Goal: Task Accomplishment & Management: Manage account settings

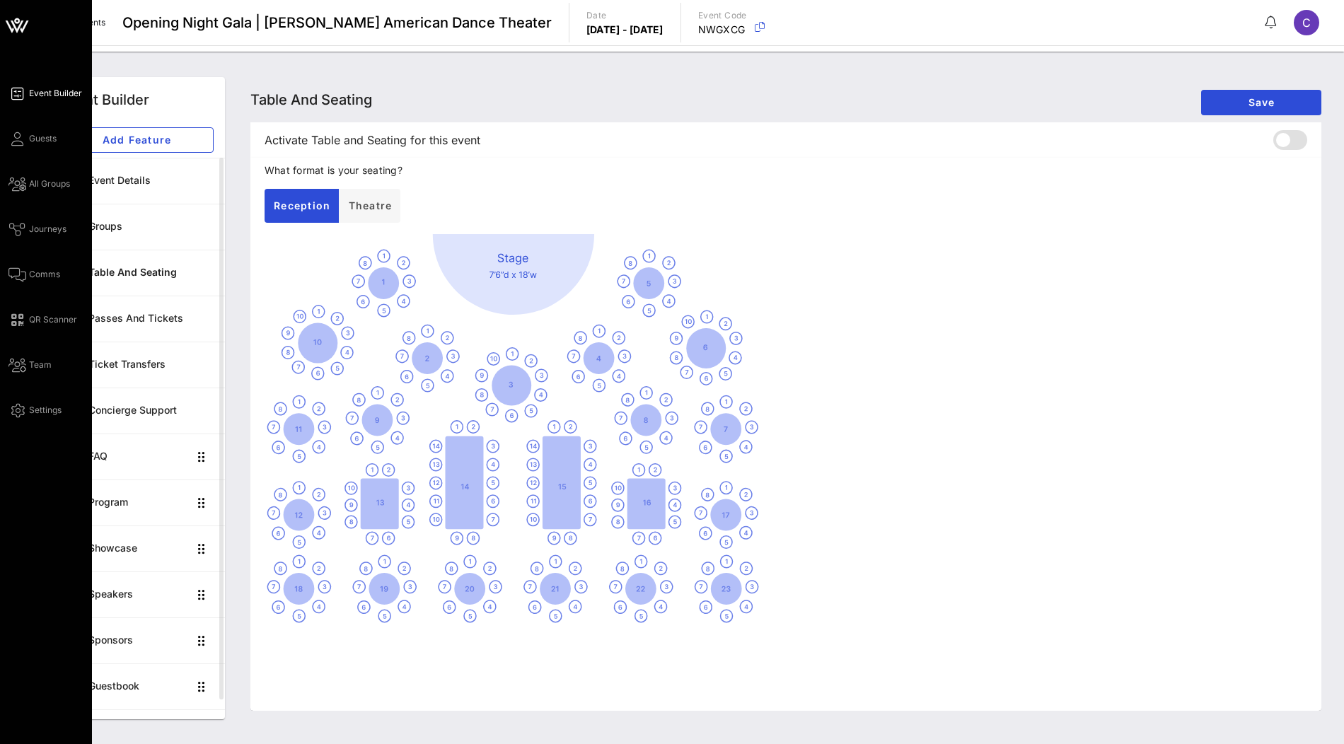
drag, startPoint x: 0, startPoint y: 0, endPoint x: 25, endPoint y: 22, distance: 33.1
click at [25, 22] on icon at bounding box center [17, 25] width 34 height 34
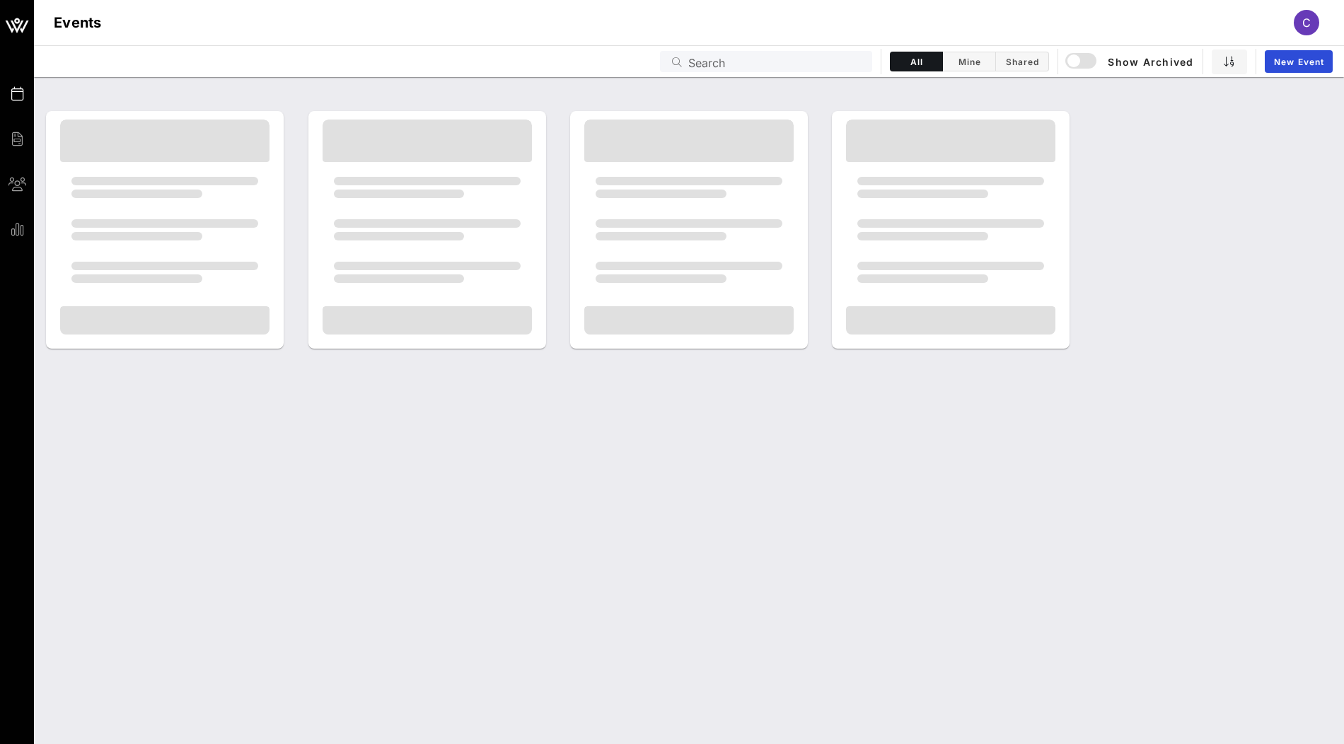
click at [753, 56] on input "Search" at bounding box center [775, 61] width 175 height 18
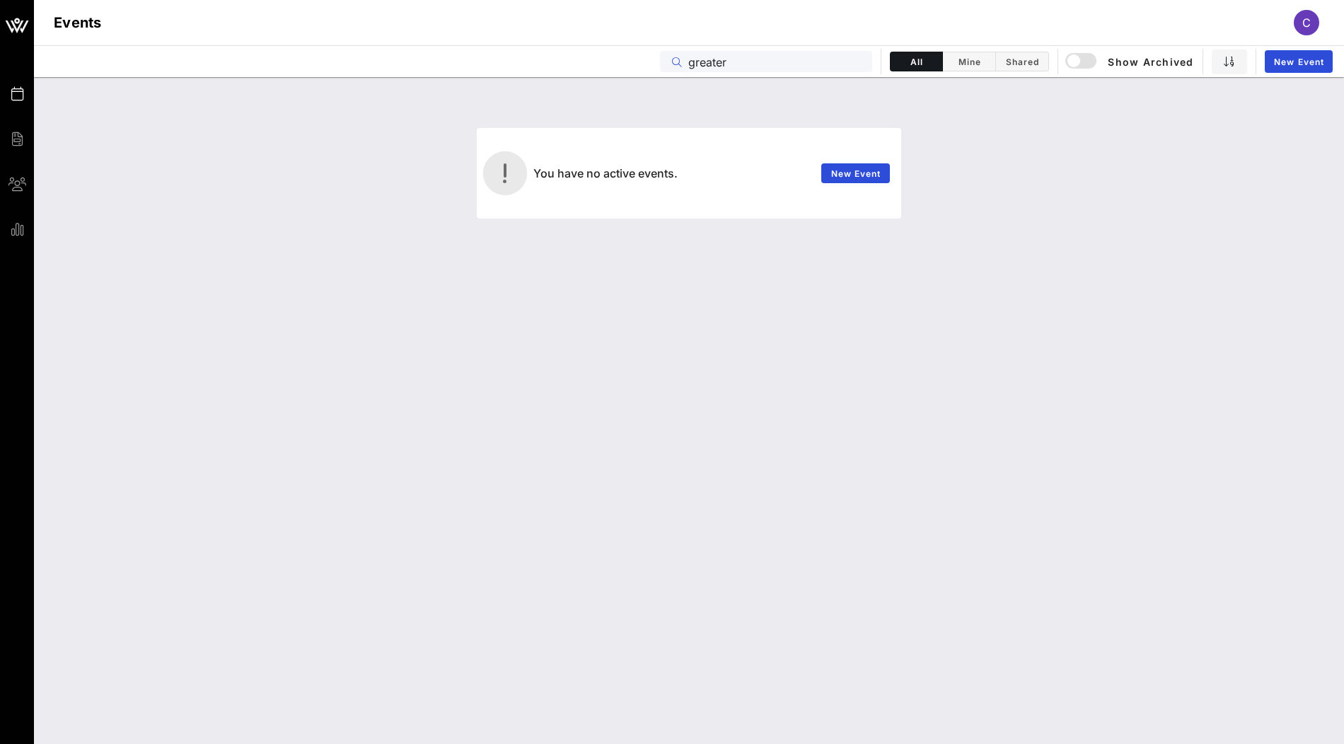
click at [775, 58] on input "greater" at bounding box center [775, 61] width 175 height 18
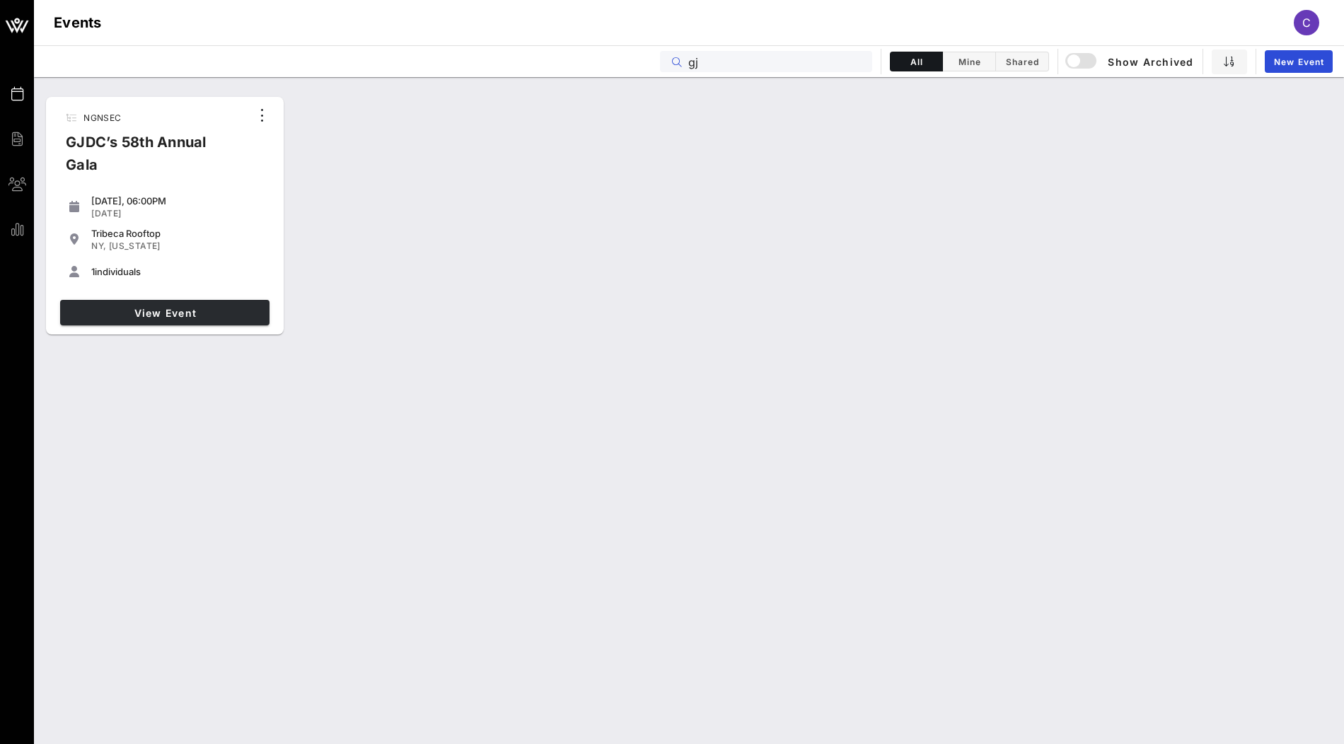
type input "gj"
click at [208, 321] on link "View Event" at bounding box center [164, 312] width 209 height 25
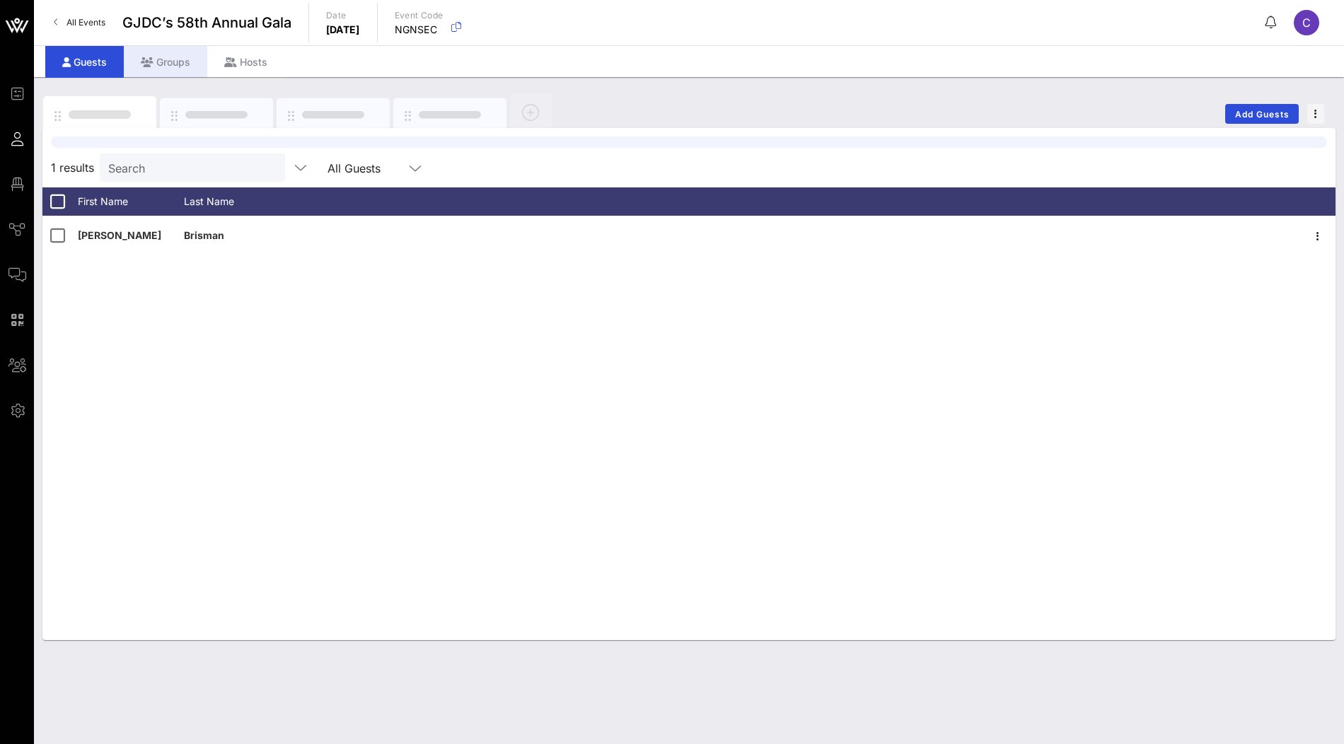
click at [173, 65] on div "Groups" at bounding box center [165, 62] width 83 height 32
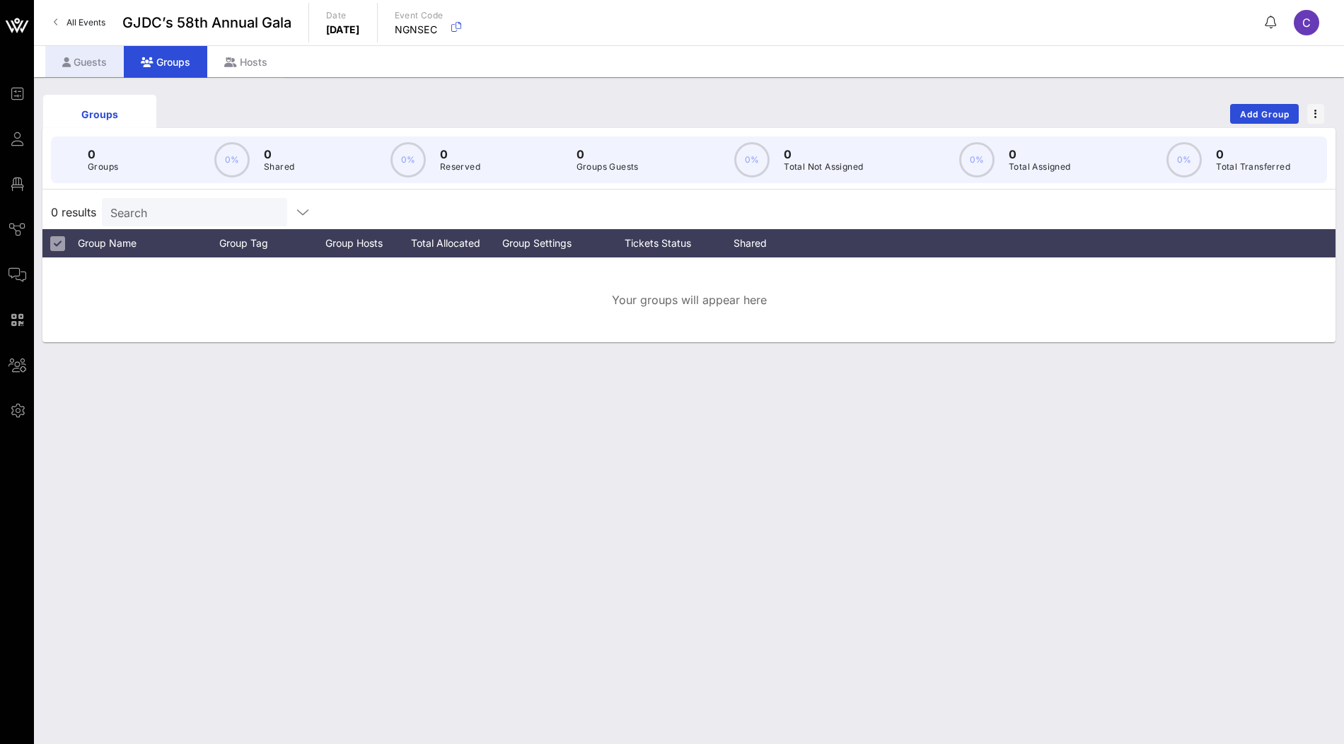
click at [91, 70] on div "Guests" at bounding box center [84, 62] width 79 height 32
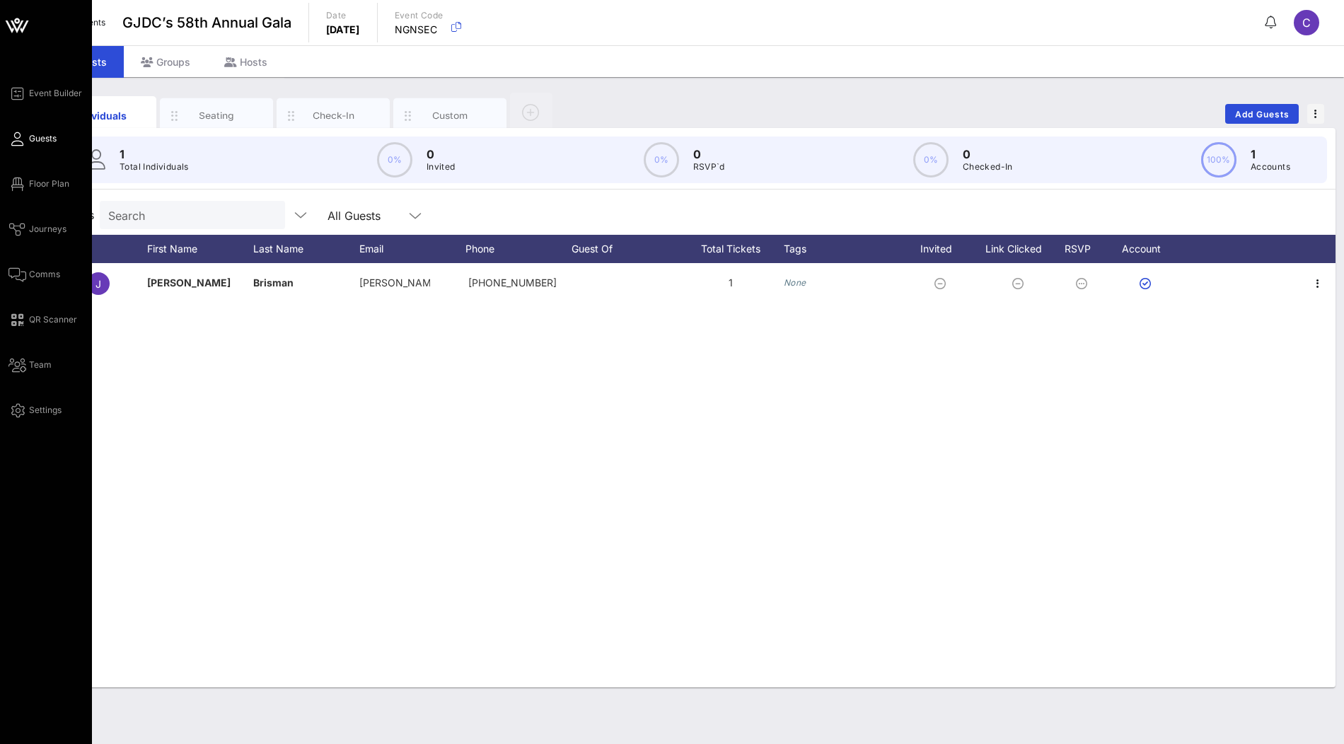
click at [14, 18] on icon at bounding box center [17, 25] width 34 height 34
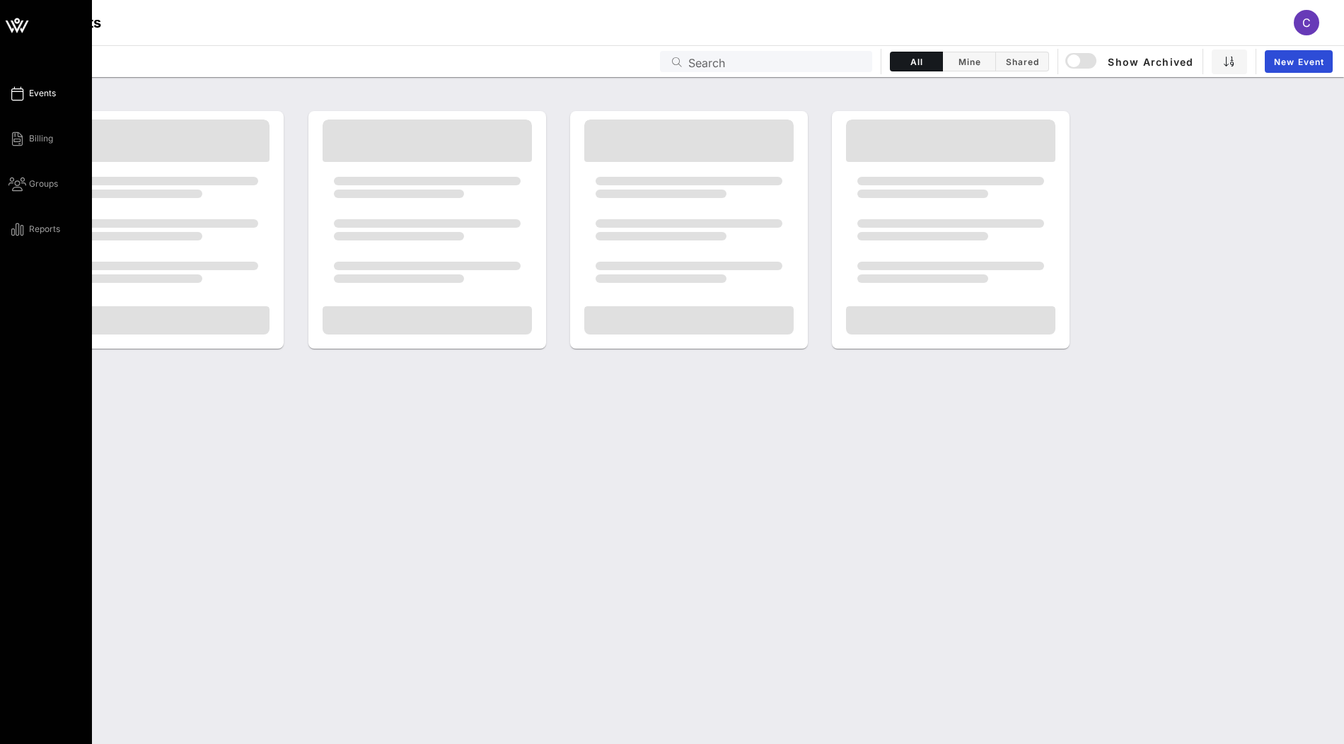
click at [16, 32] on icon at bounding box center [17, 27] width 13 height 12
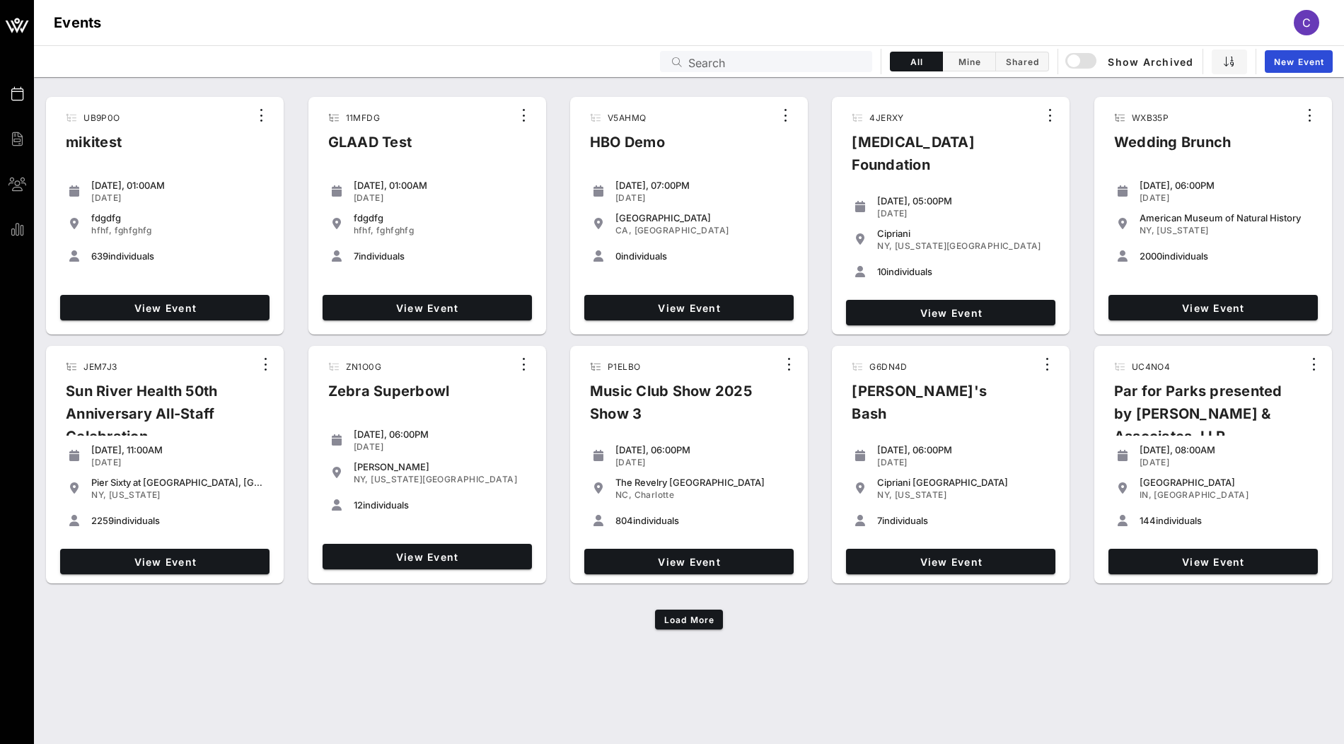
click at [780, 66] on input "Search" at bounding box center [775, 61] width 175 height 18
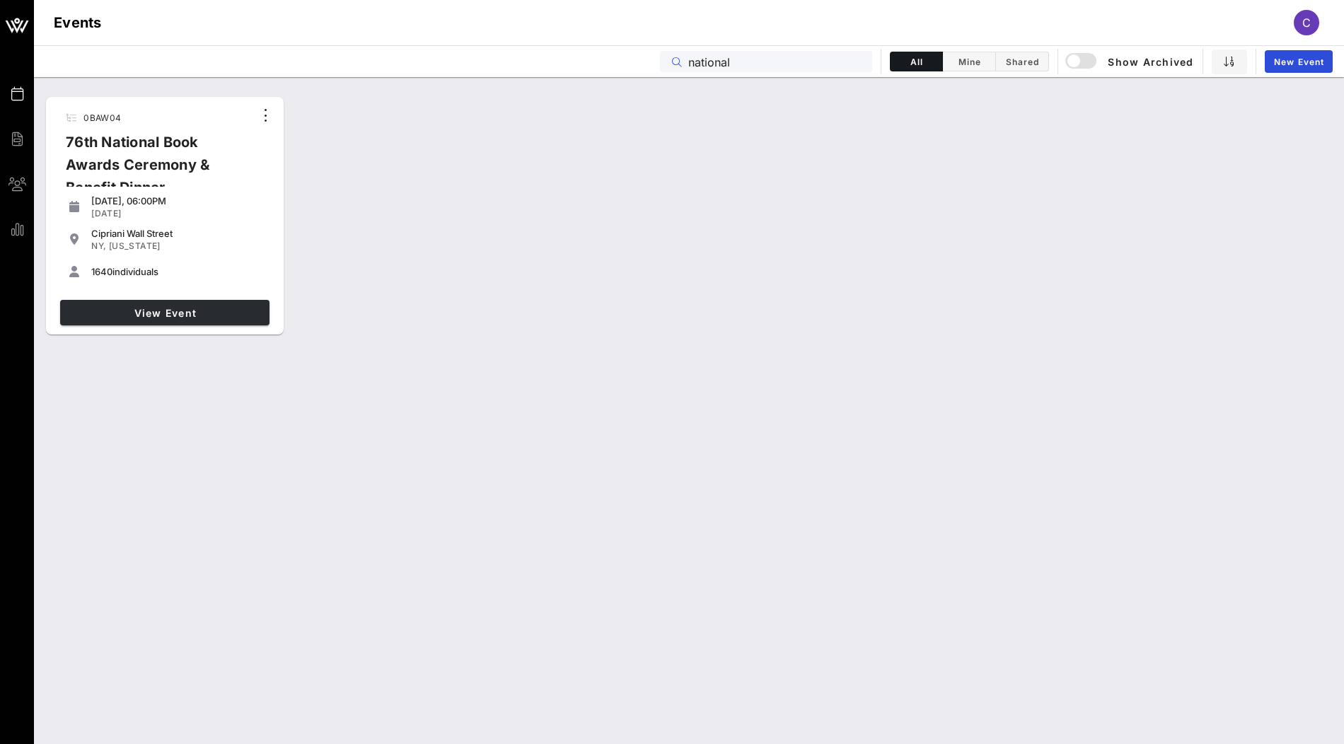
type input "national"
click at [204, 304] on link "View Event" at bounding box center [164, 312] width 209 height 25
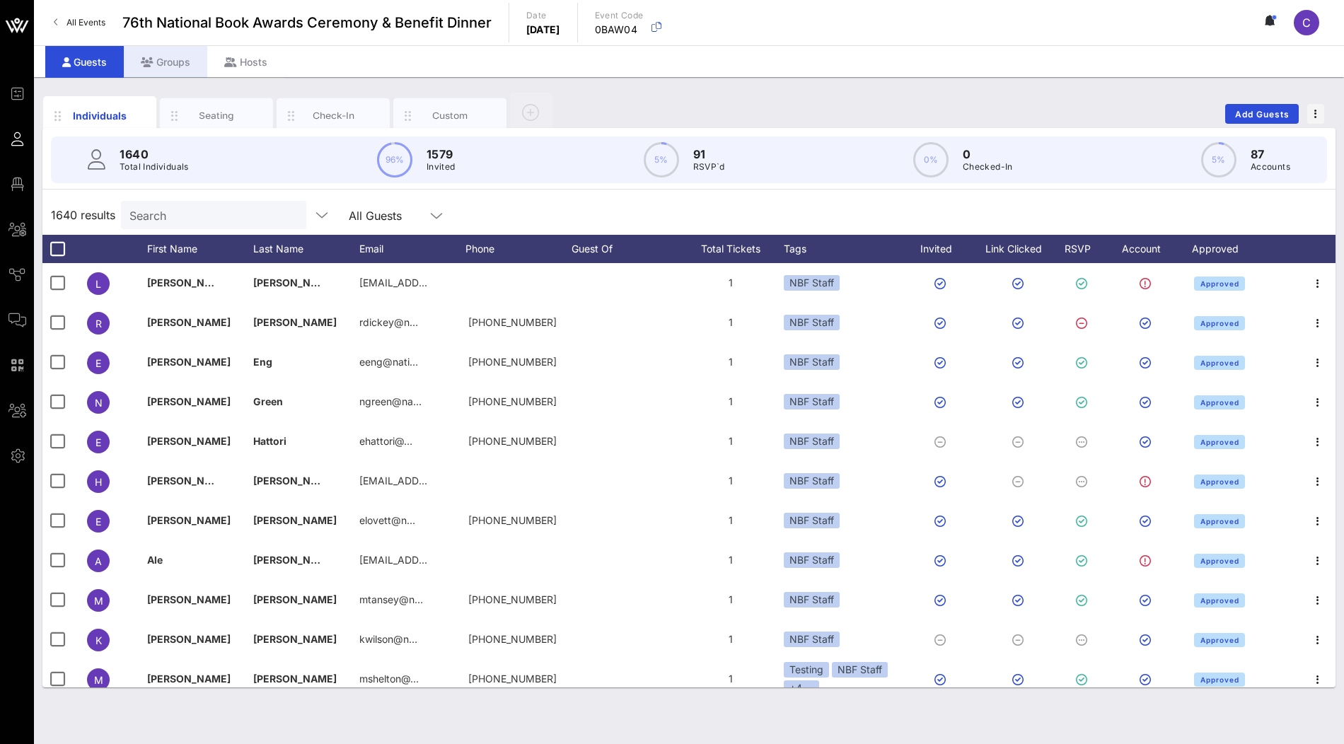
click at [170, 62] on div "Groups" at bounding box center [165, 62] width 83 height 32
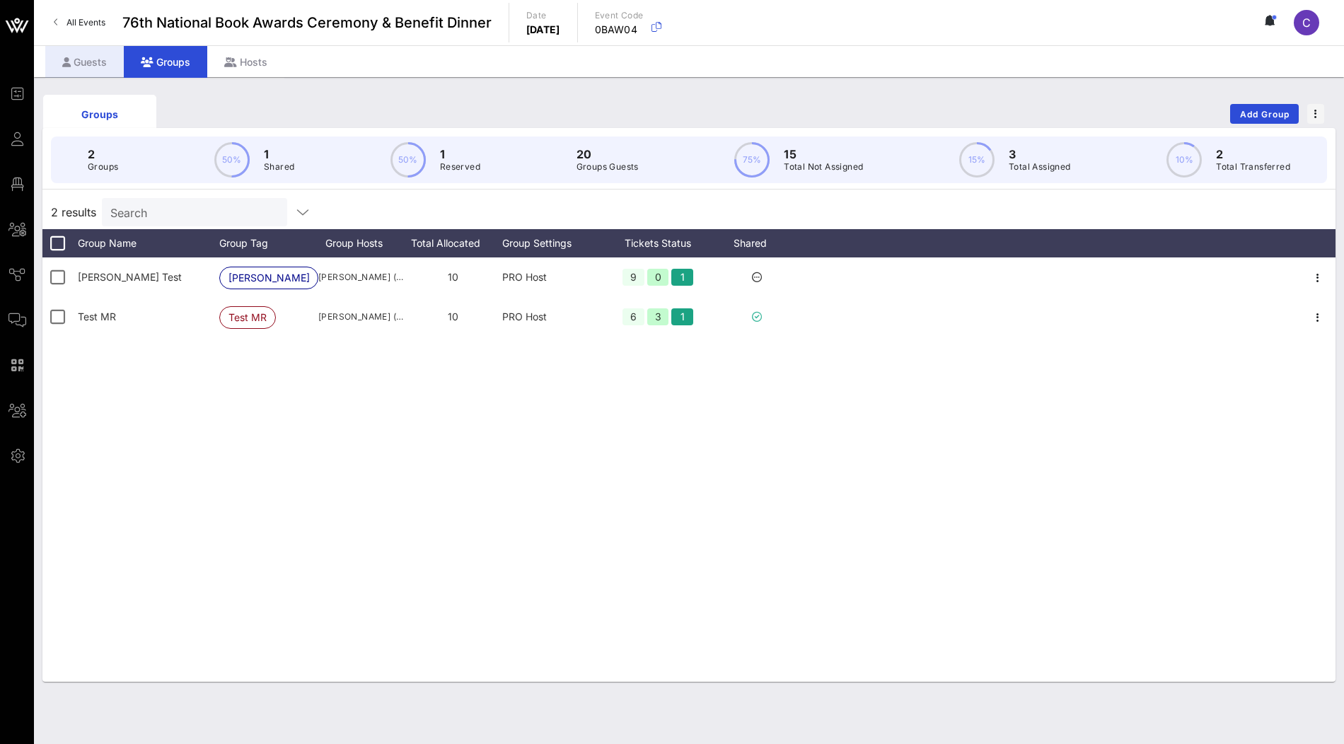
click at [75, 69] on div "Guests" at bounding box center [84, 62] width 79 height 32
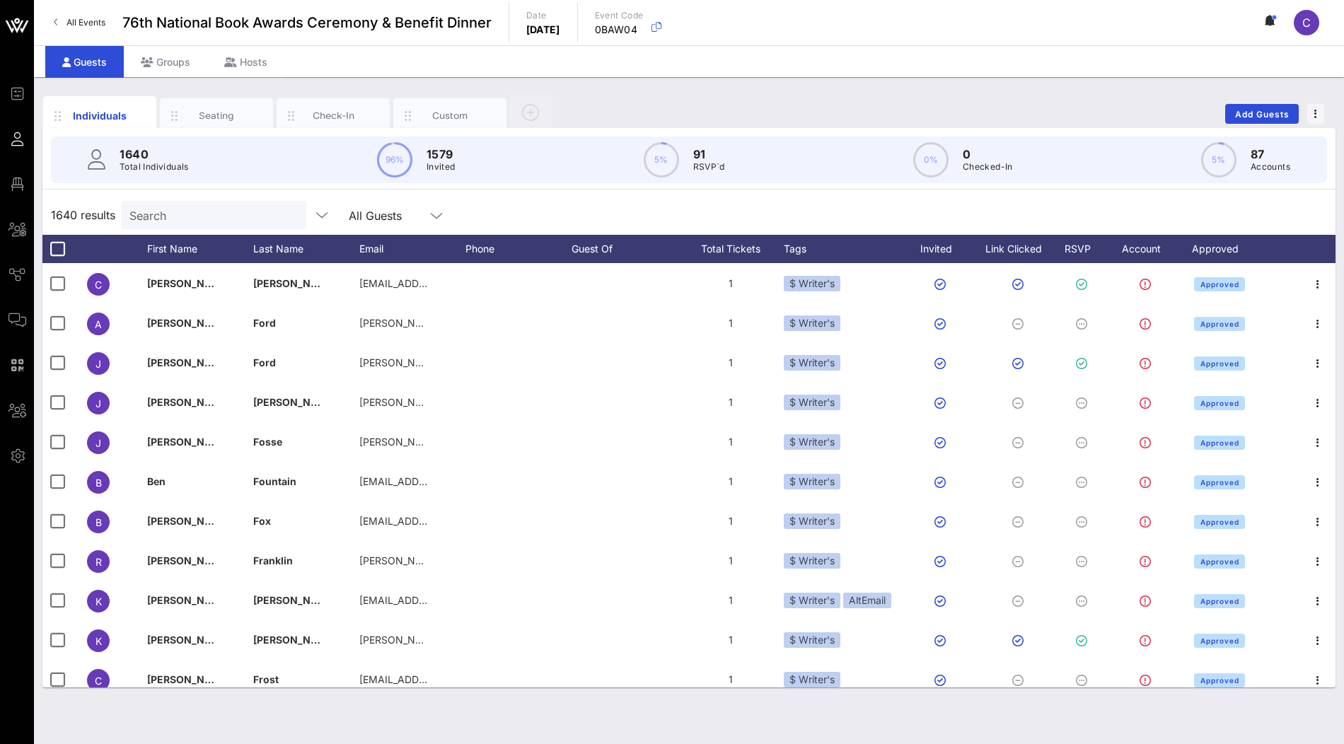
scroll to position [18316, 0]
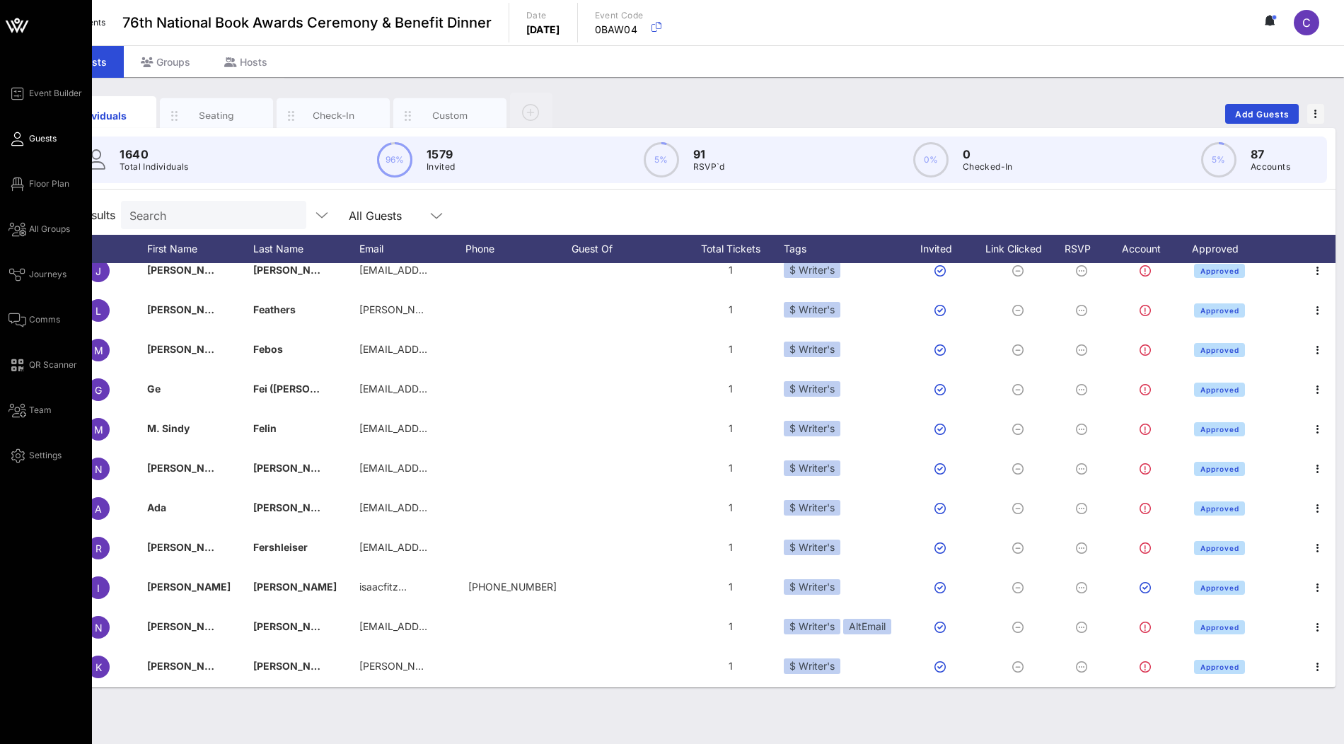
click at [26, 30] on icon at bounding box center [17, 25] width 34 height 34
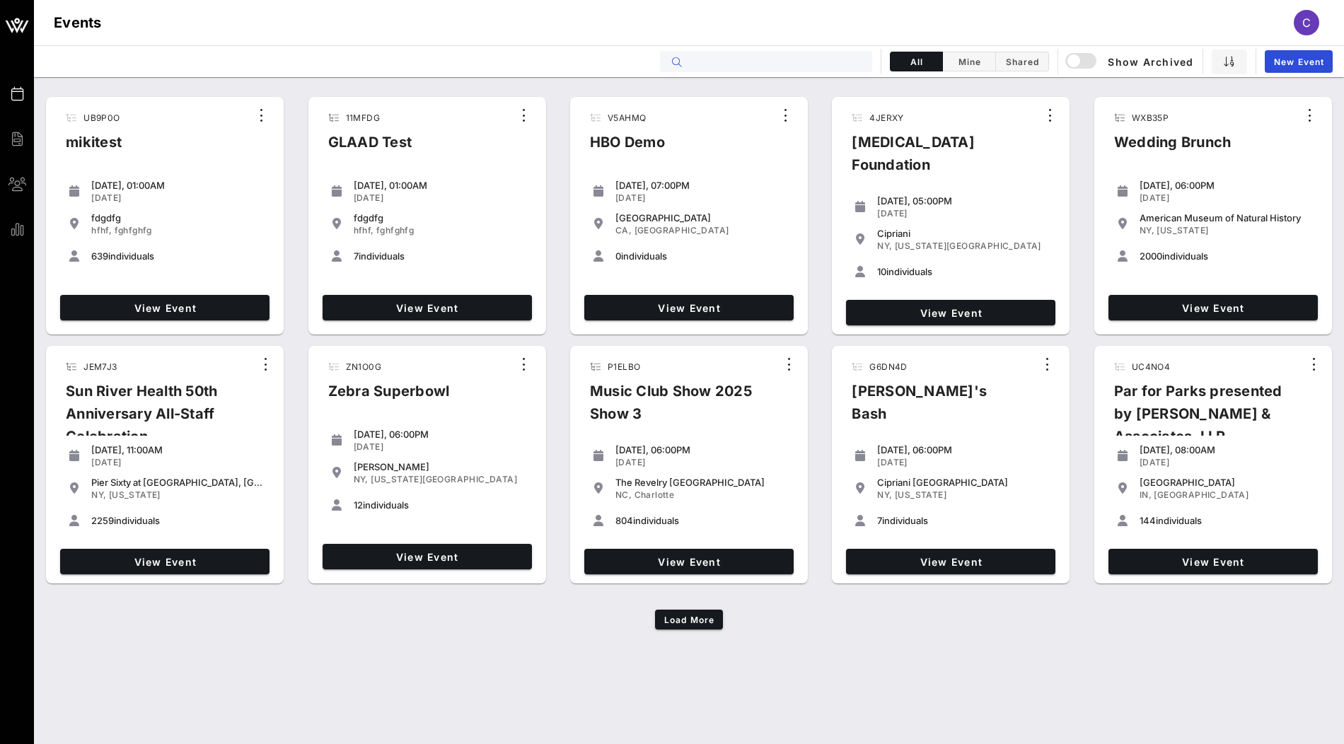
click at [804, 59] on input "text" at bounding box center [775, 61] width 175 height 18
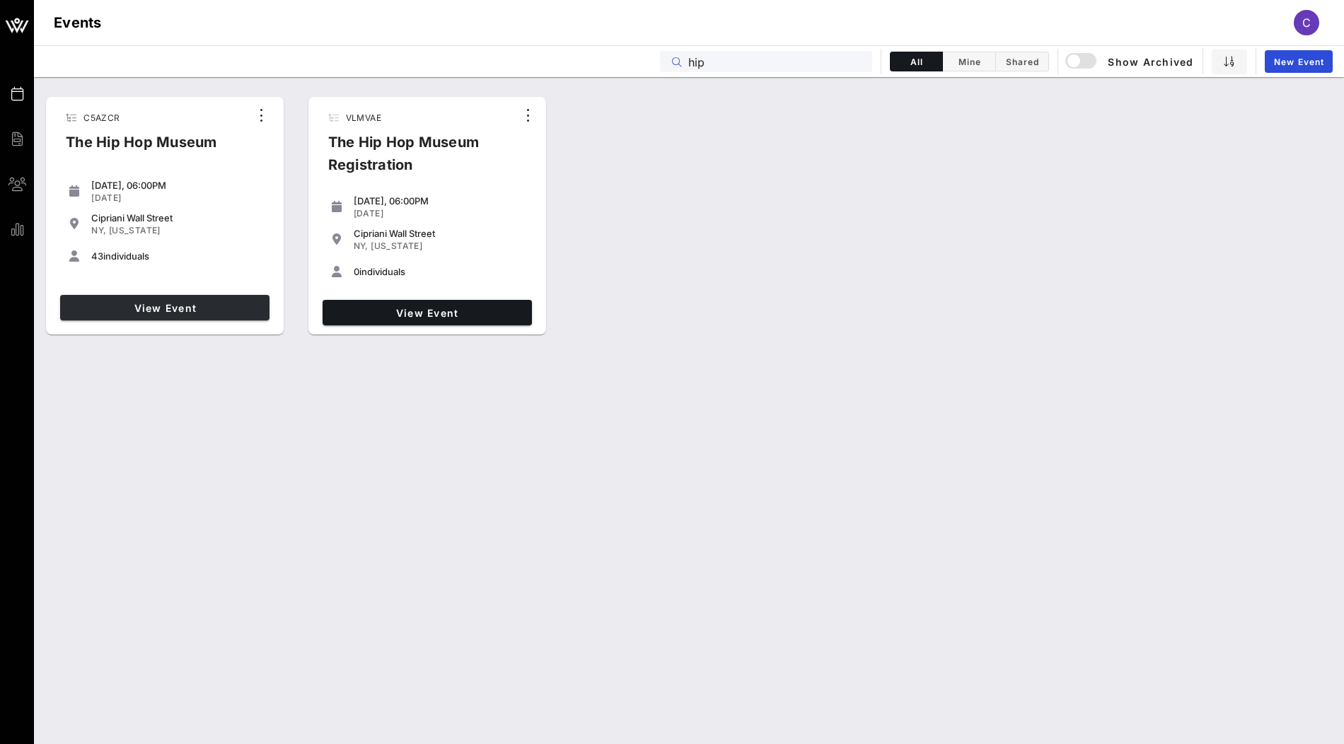
type input "hip"
click at [219, 313] on link "View Event" at bounding box center [164, 307] width 209 height 25
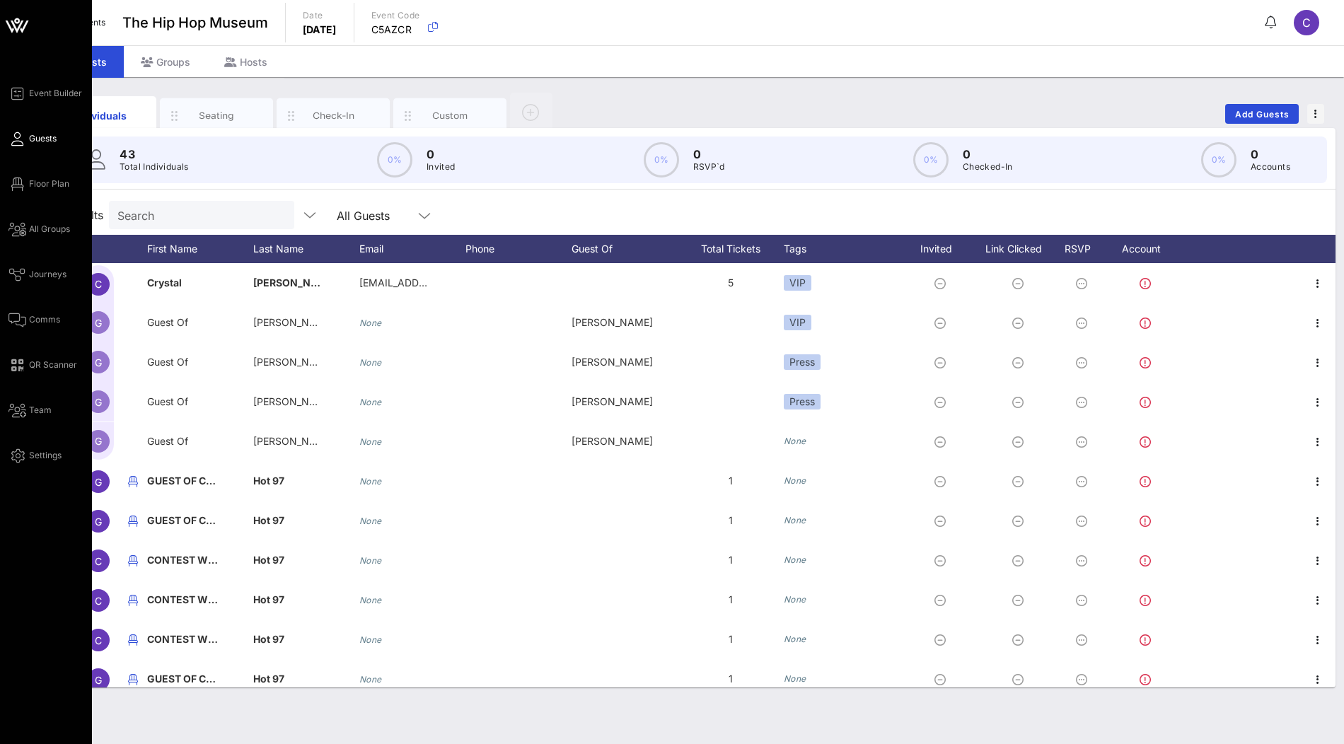
click at [40, 393] on div "Event Builder Guests Floor Plan All Groups Journeys Comms QR Scanner Team Setti…" at bounding box center [49, 274] width 83 height 379
click at [39, 407] on span "Team" at bounding box center [40, 410] width 23 height 13
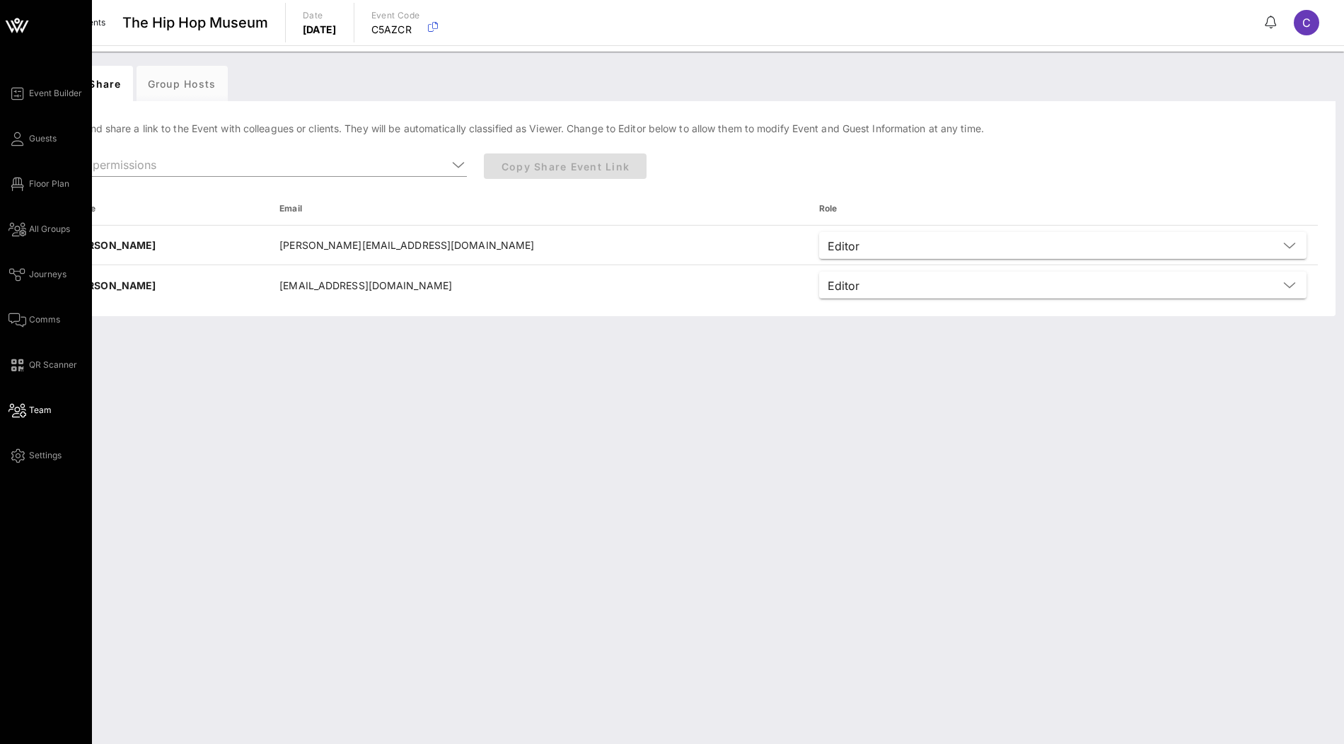
click at [32, 410] on span "Team" at bounding box center [40, 410] width 23 height 13
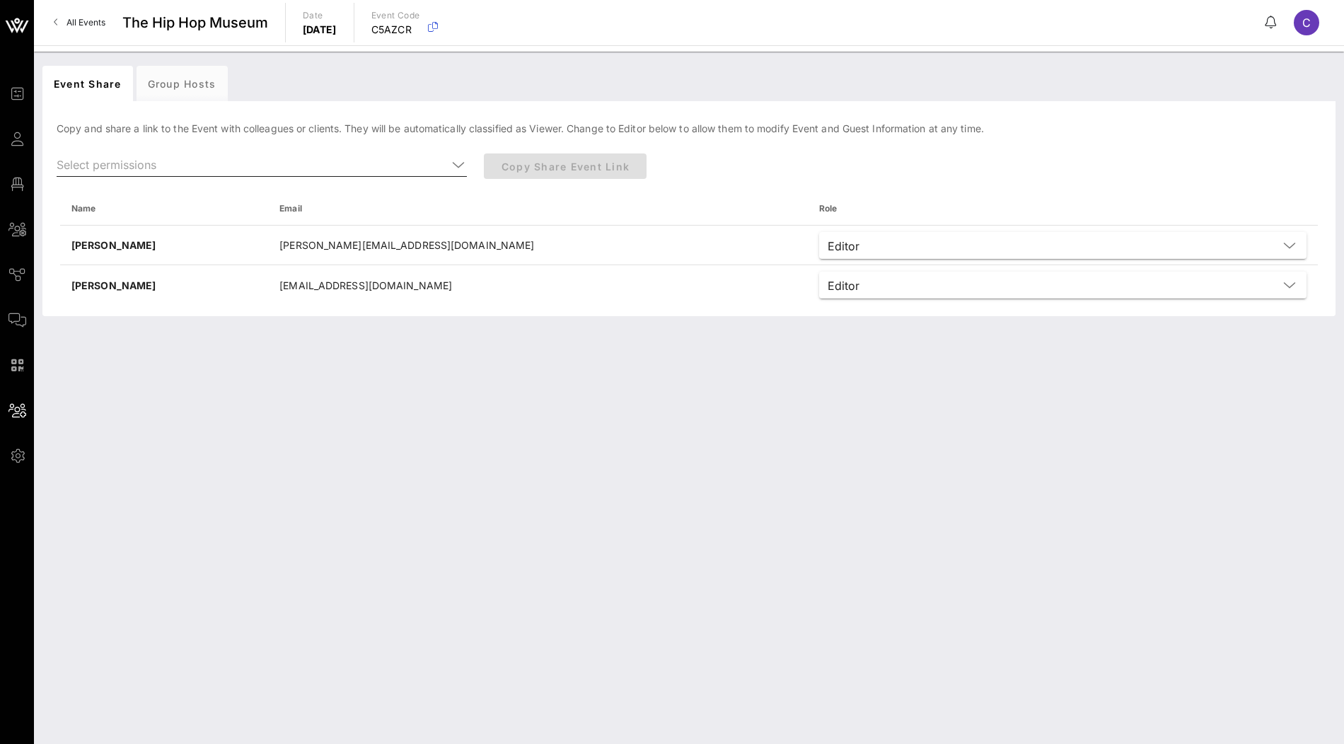
click at [456, 163] on icon at bounding box center [458, 164] width 13 height 17
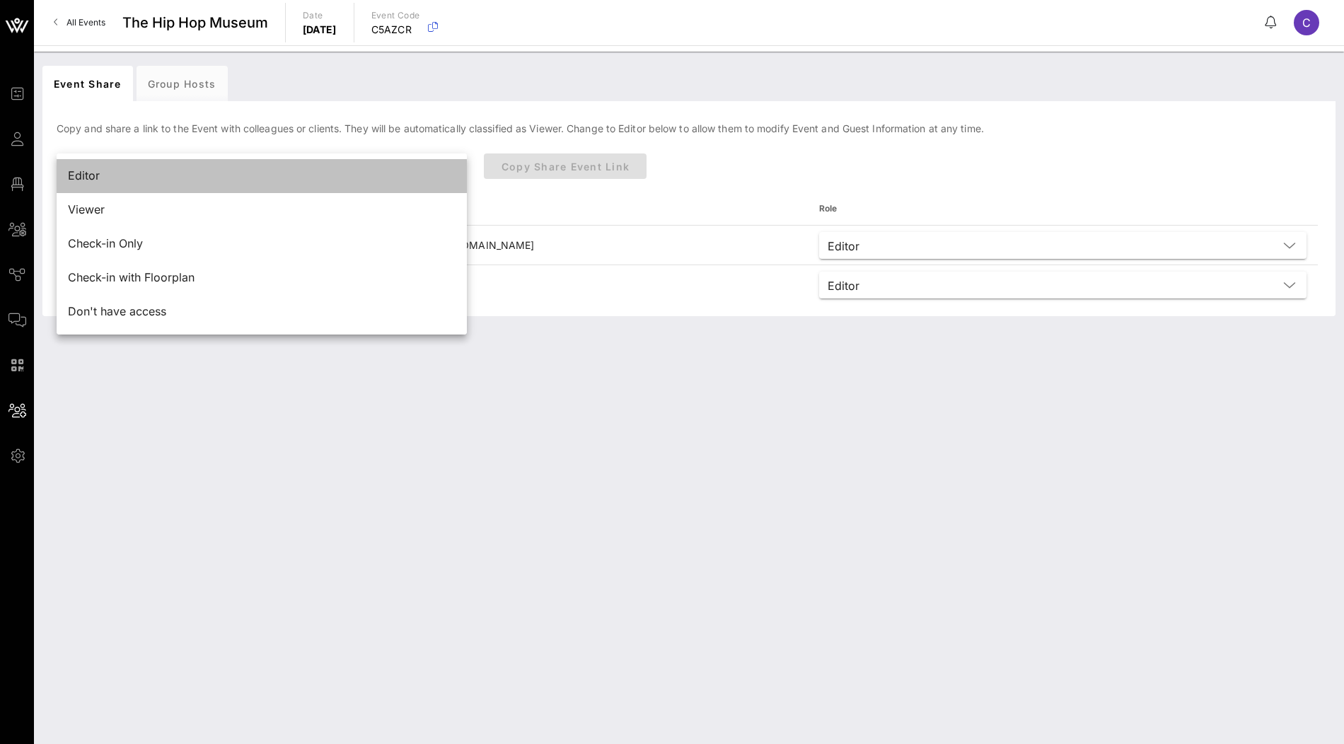
click at [406, 176] on div "Editor" at bounding box center [262, 175] width 388 height 13
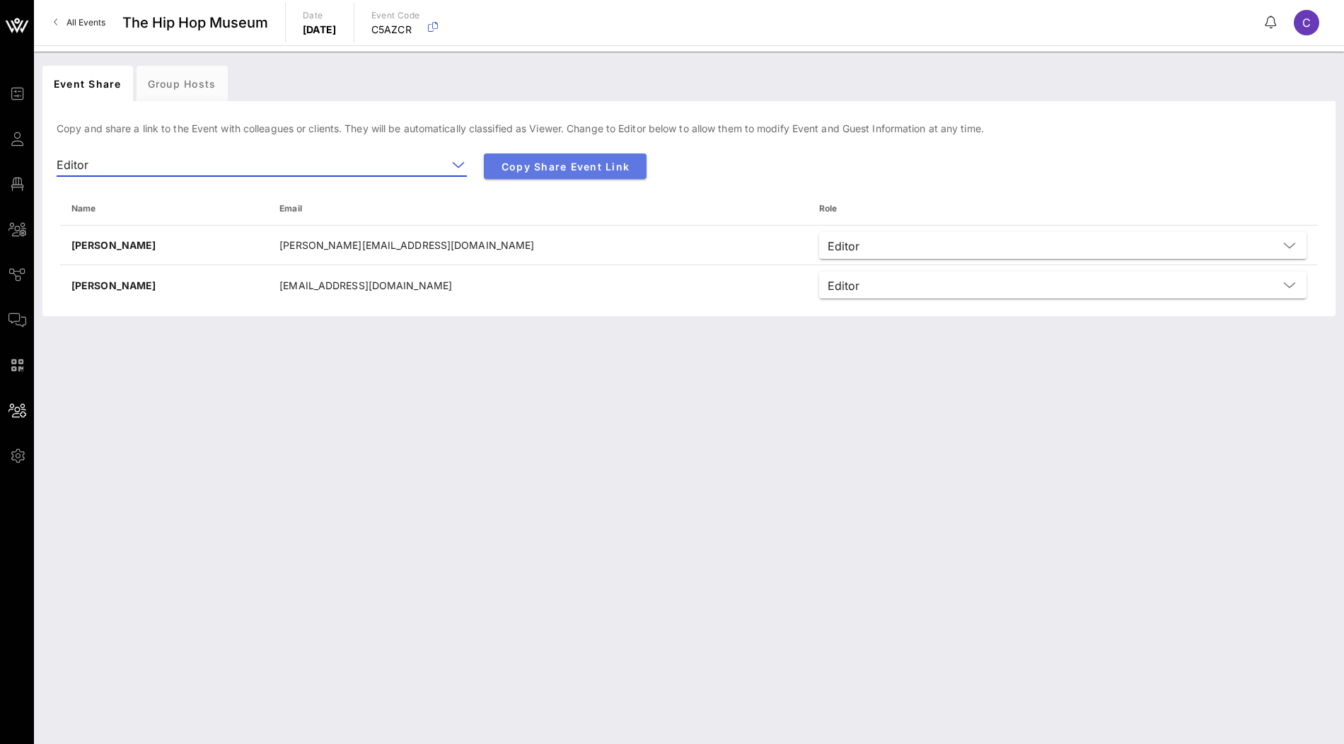
click at [581, 168] on span "Copy Share Event Link" at bounding box center [565, 167] width 140 height 12
